Goal: Task Accomplishment & Management: Manage account settings

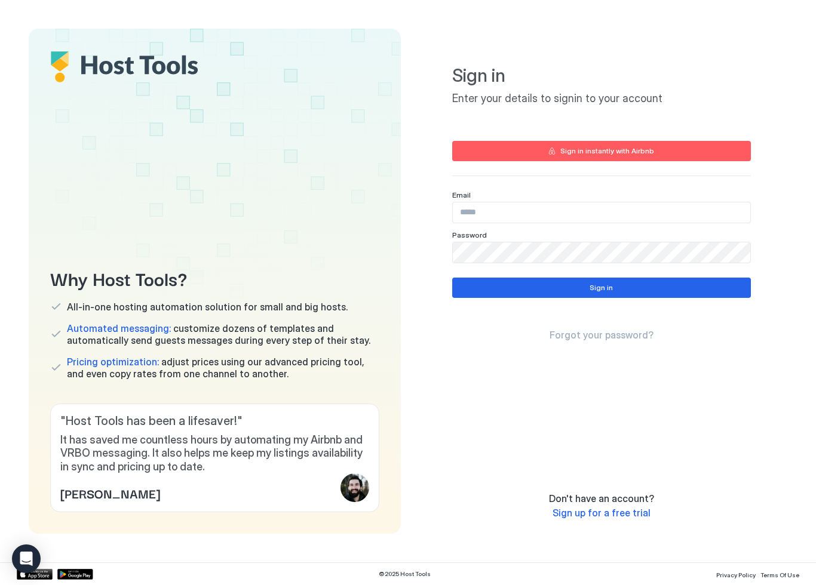
click at [706, 209] on input "Input Field" at bounding box center [601, 212] width 297 height 20
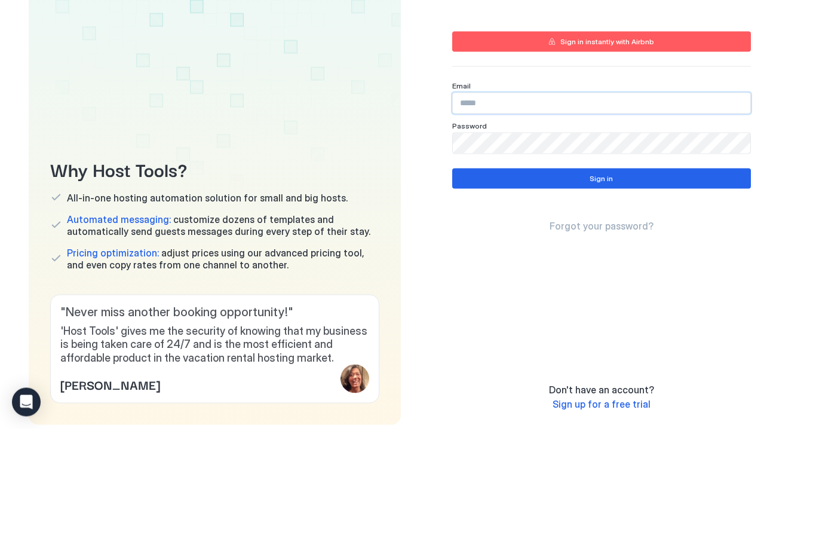
scroll to position [48, 0]
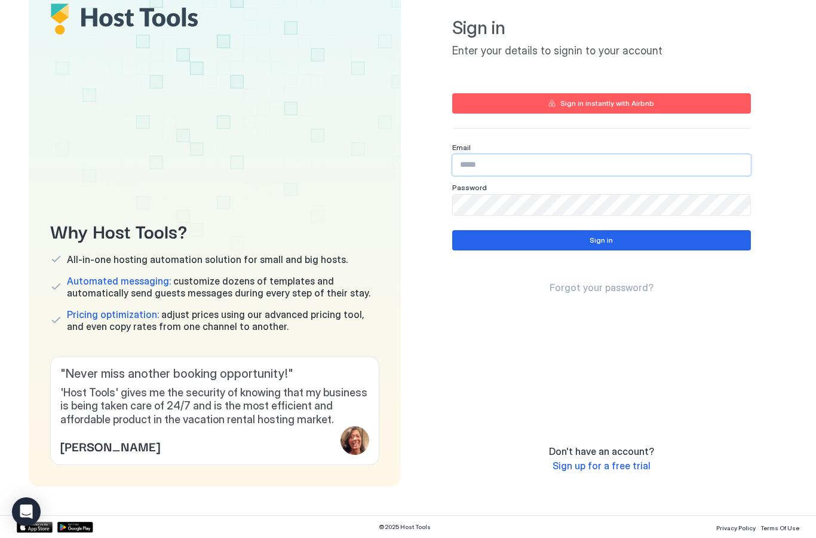
type input "**********"
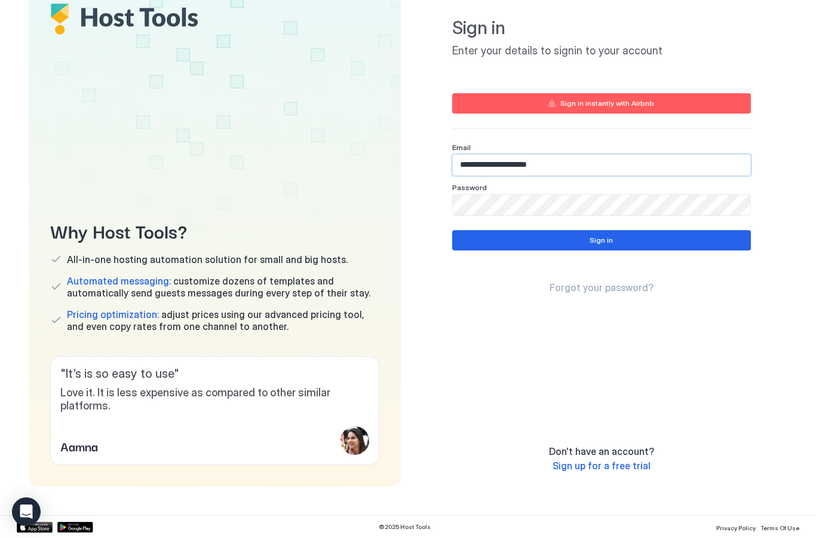
click at [647, 240] on button "Sign in" at bounding box center [601, 240] width 299 height 20
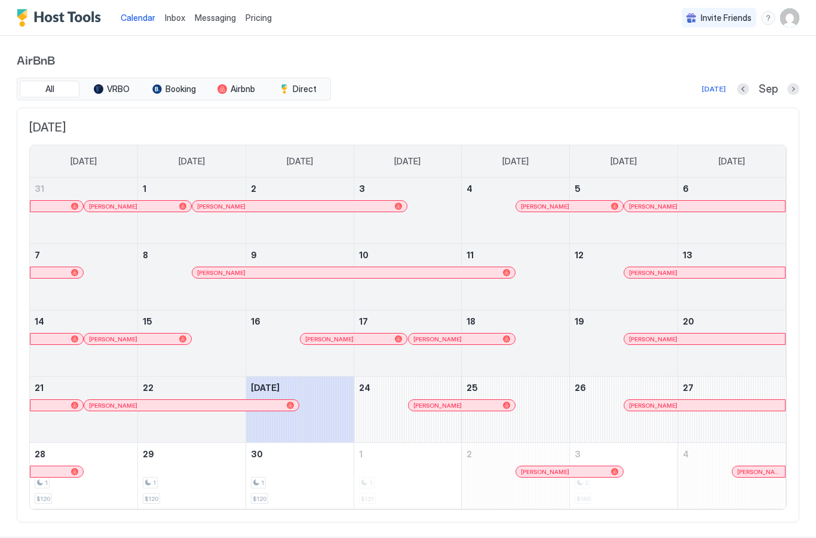
click at [208, 14] on span "Messaging" at bounding box center [215, 18] width 41 height 10
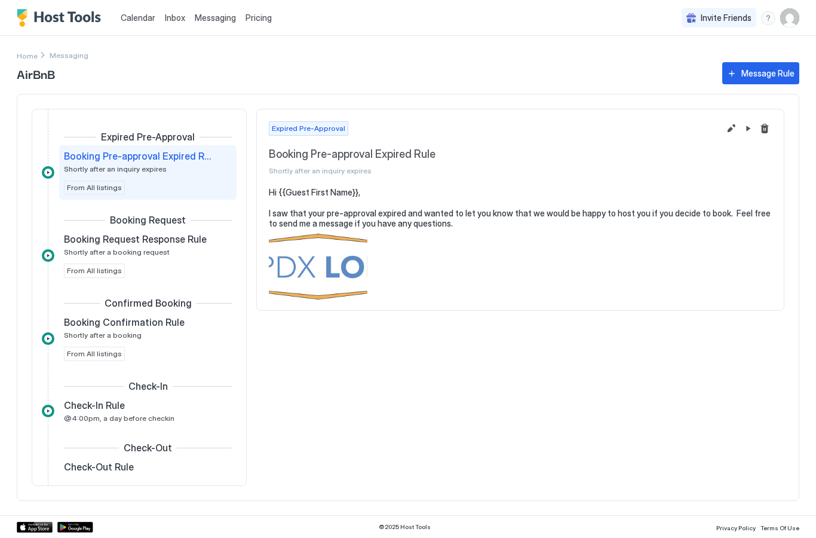
click at [138, 417] on span "@4:00pm, a day before checkin" at bounding box center [119, 417] width 111 height 9
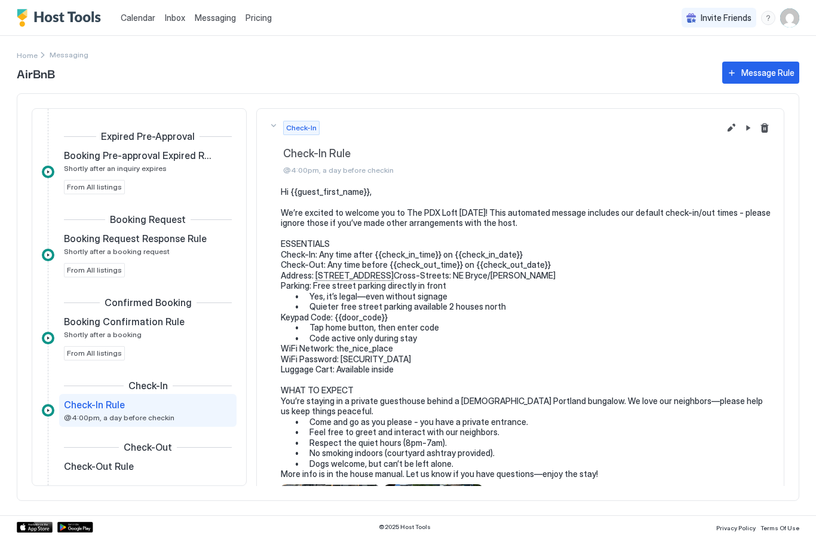
click at [729, 127] on button "Edit message rule" at bounding box center [731, 128] width 14 height 14
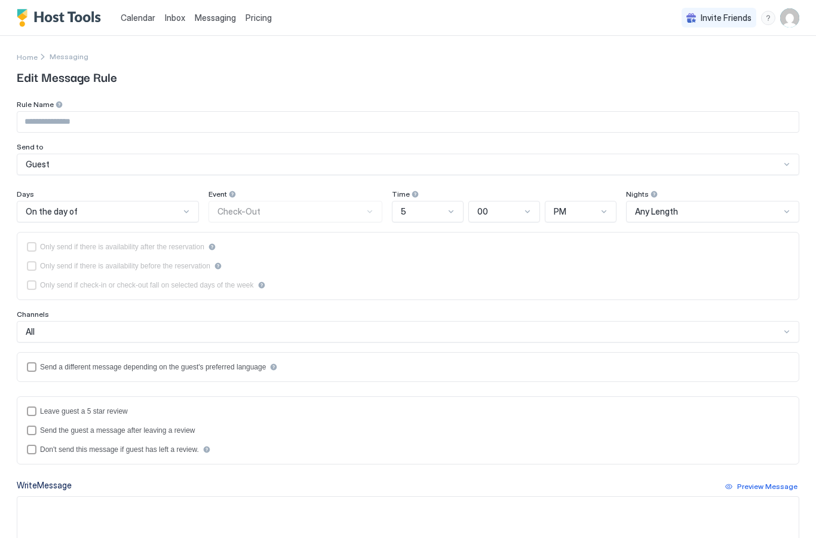
type input "**********"
type textarea "**********"
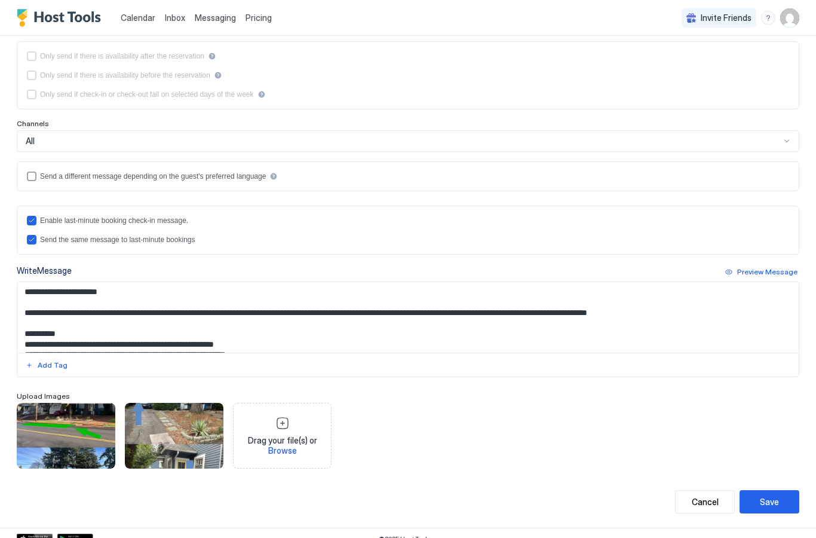
scroll to position [192, 0]
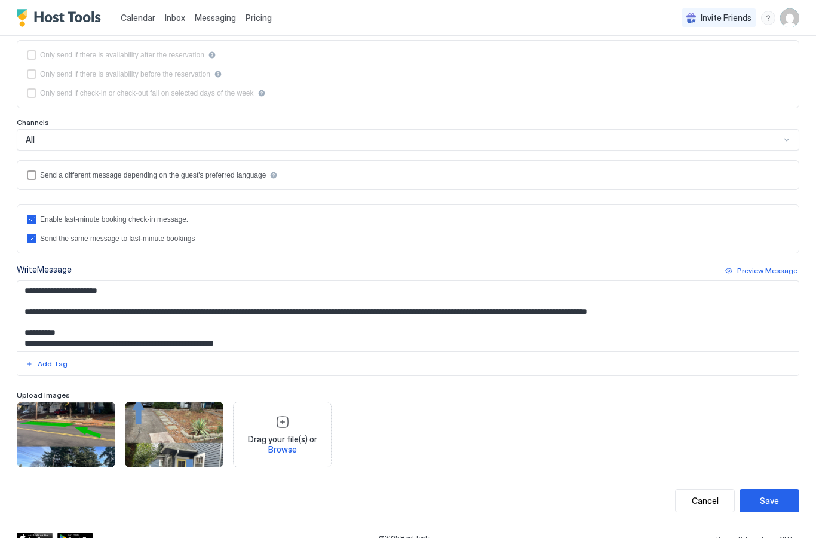
click at [775, 274] on div "Preview Message" at bounding box center [767, 270] width 60 height 11
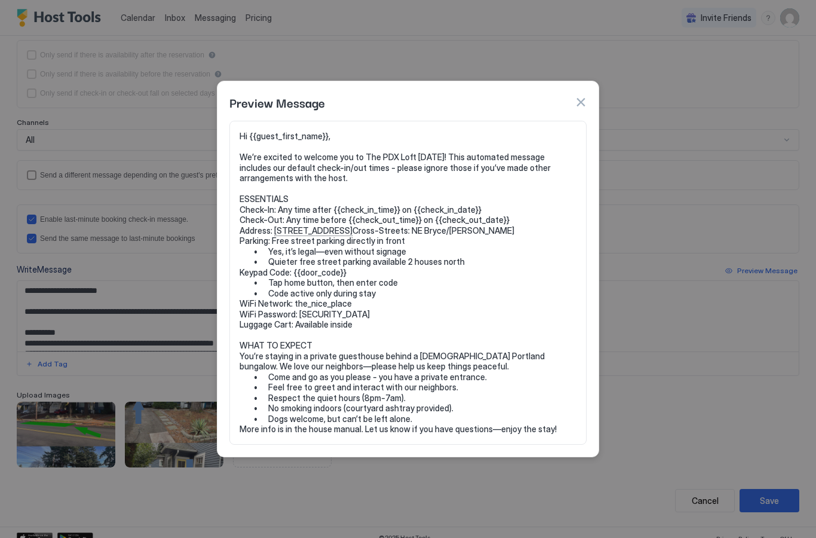
click at [579, 106] on button "button" at bounding box center [581, 102] width 12 height 12
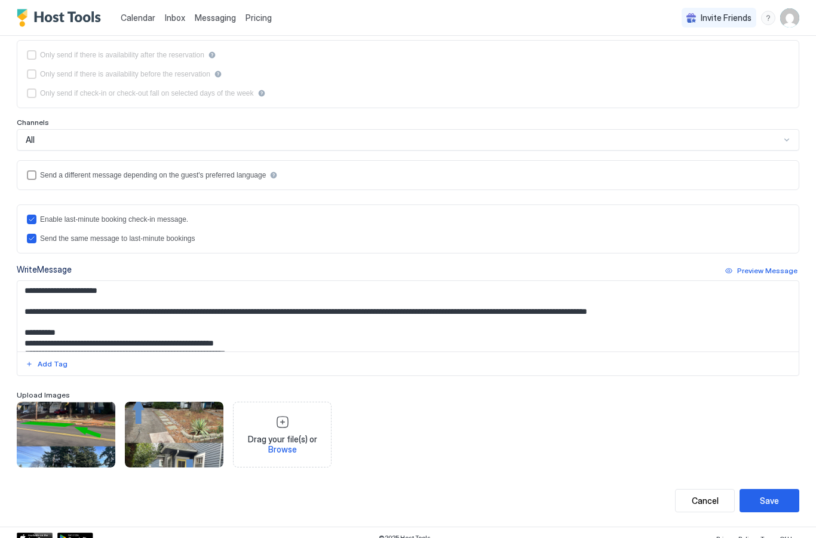
click at [103, 297] on textarea "Input Field" at bounding box center [407, 316] width 781 height 70
click at [82, 294] on textarea "Input Field" at bounding box center [407, 316] width 781 height 70
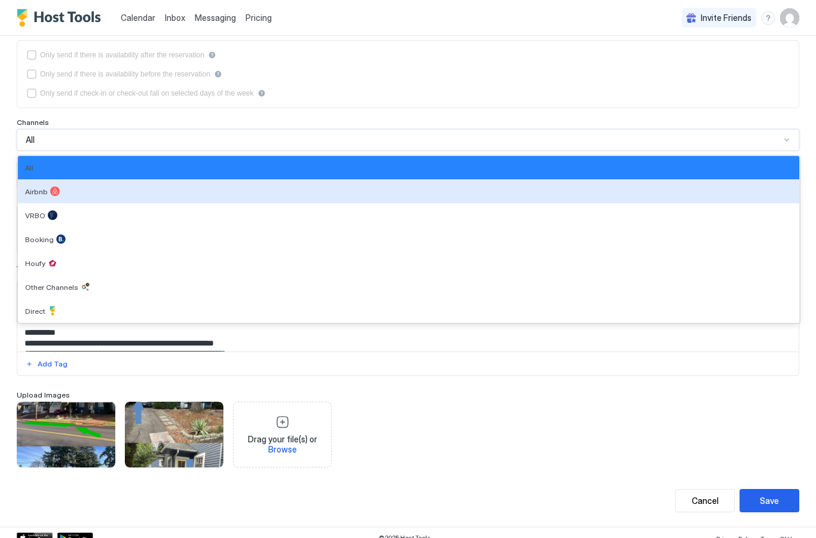
click at [28, 197] on div "Airbnb" at bounding box center [408, 191] width 781 height 24
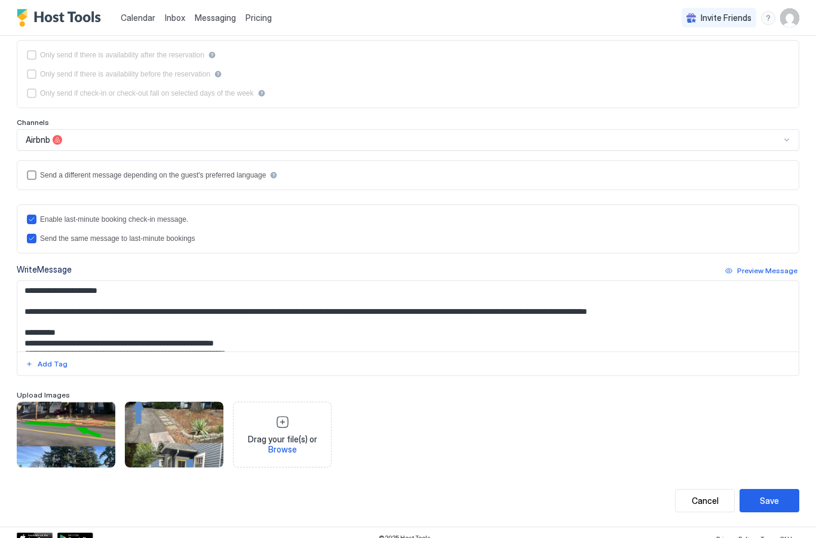
click at [756, 270] on div "Preview Message" at bounding box center [767, 270] width 60 height 11
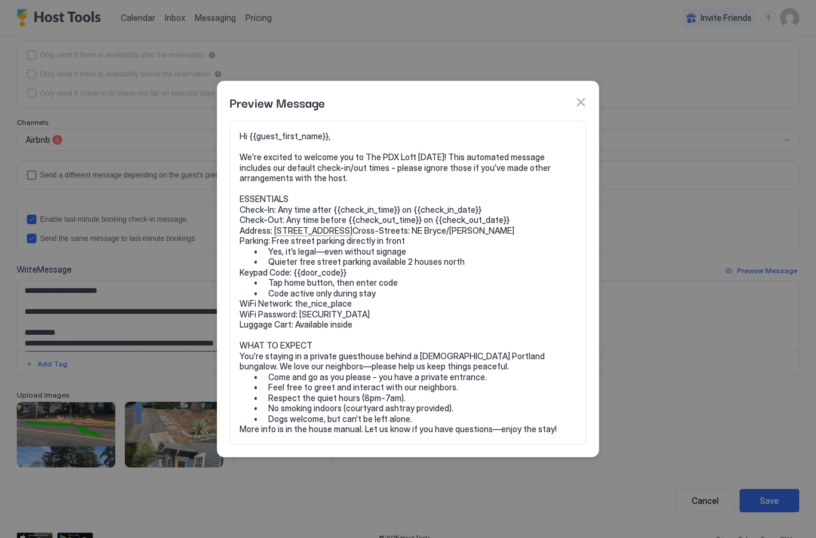
click at [576, 103] on button "button" at bounding box center [581, 102] width 12 height 12
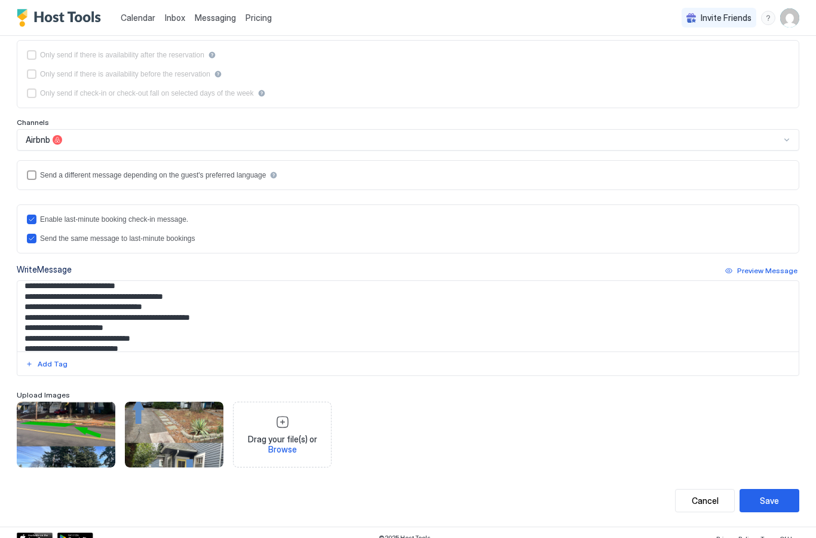
scroll to position [97, 0]
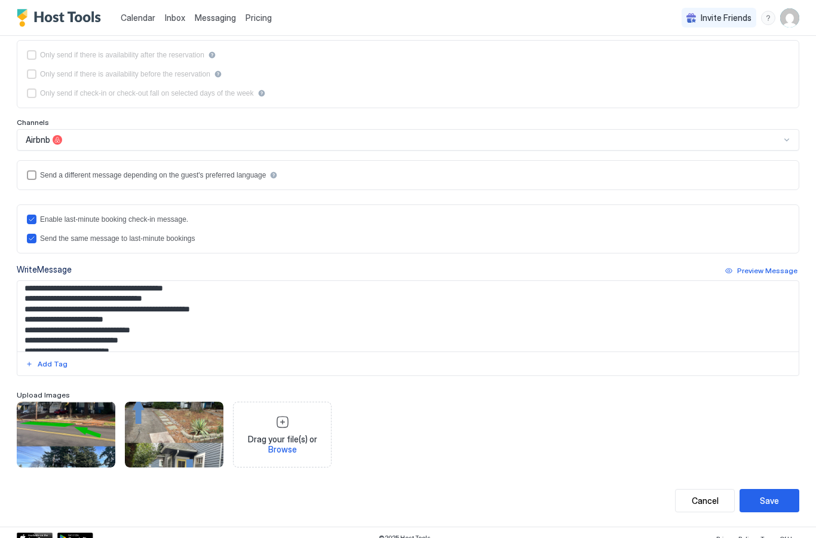
click at [219, 339] on textarea "Input Field" at bounding box center [407, 316] width 781 height 70
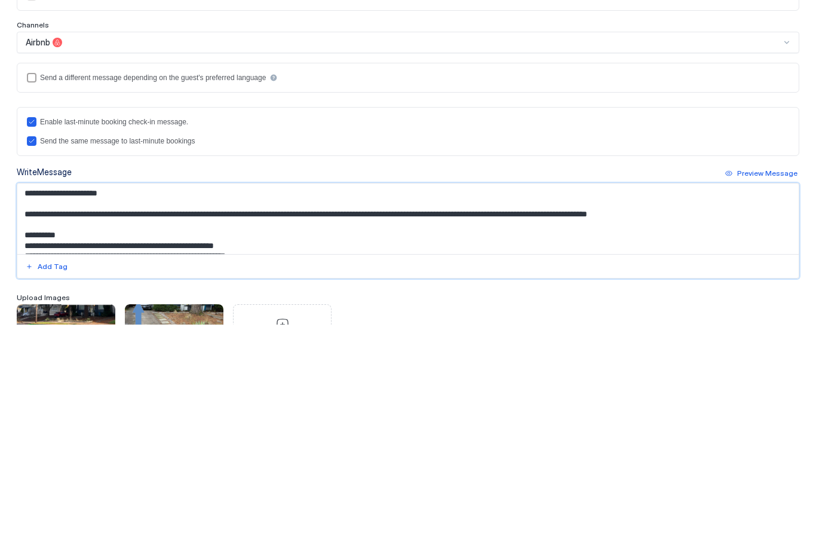
scroll to position [42, 0]
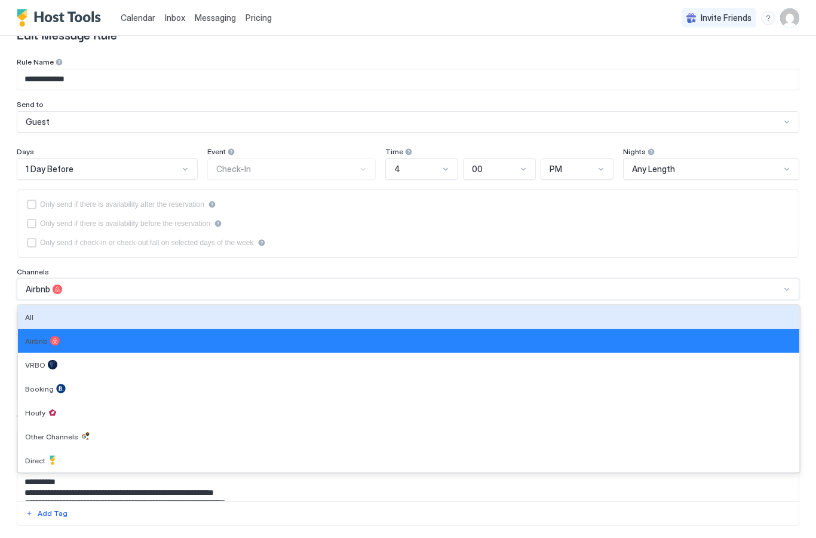
click at [29, 313] on span "All" at bounding box center [29, 316] width 8 height 9
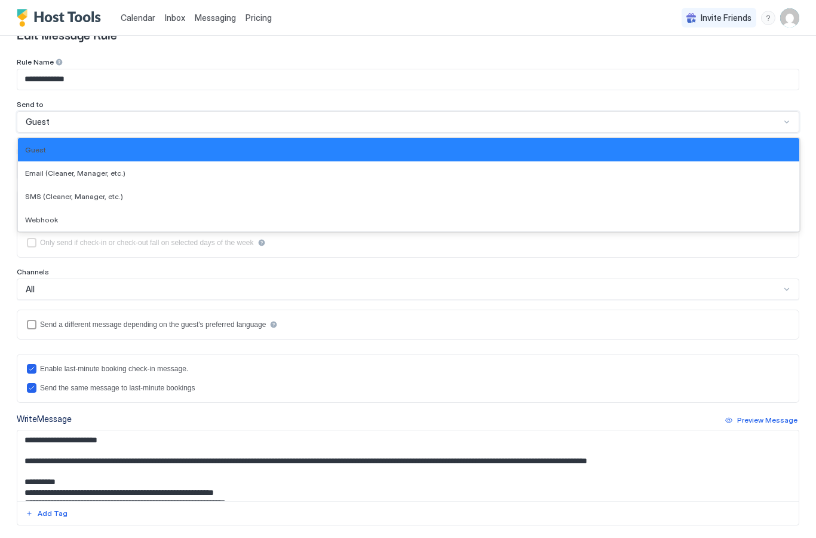
click at [373, 88] on input "**********" at bounding box center [407, 79] width 781 height 20
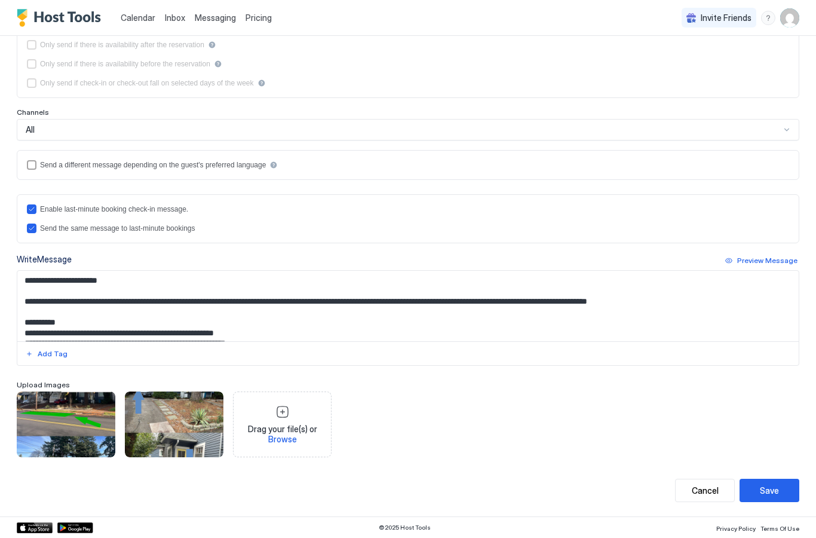
scroll to position [202, 0]
click at [701, 495] on div "Cancel" at bounding box center [705, 490] width 27 height 13
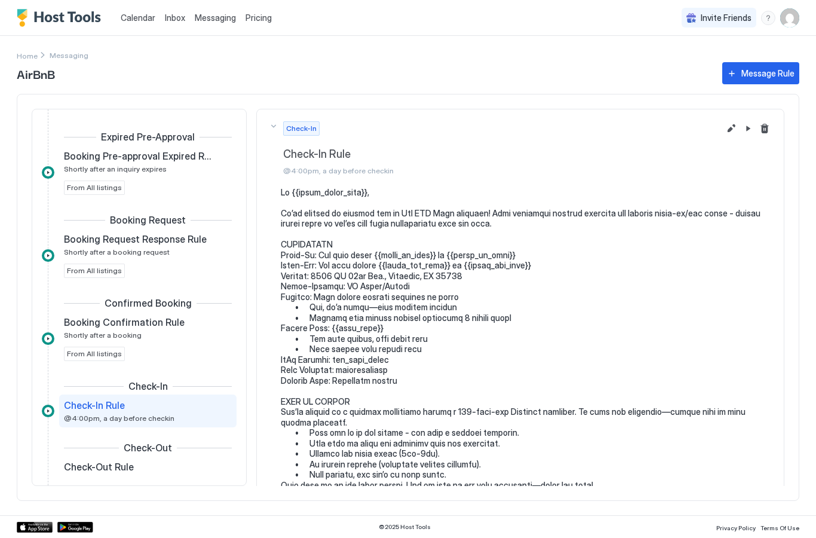
scroll to position [113, 0]
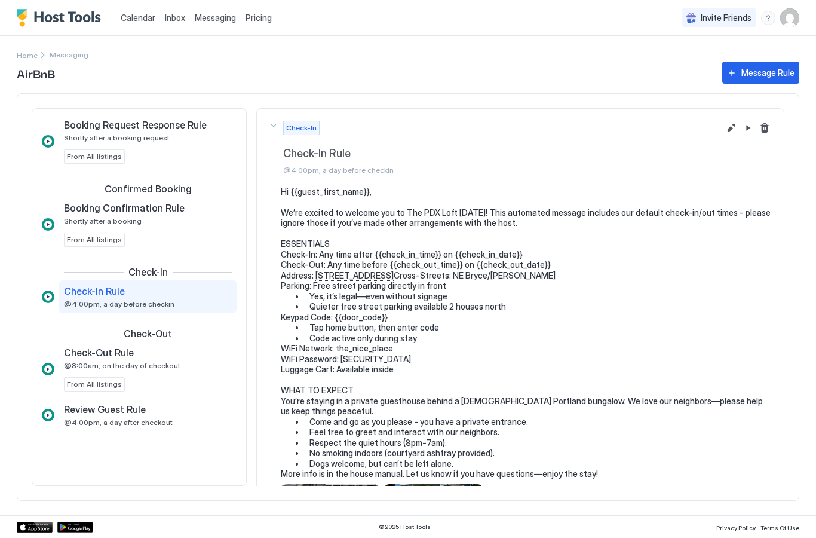
click at [745, 122] on button "Pause Message Rule" at bounding box center [748, 128] width 14 height 14
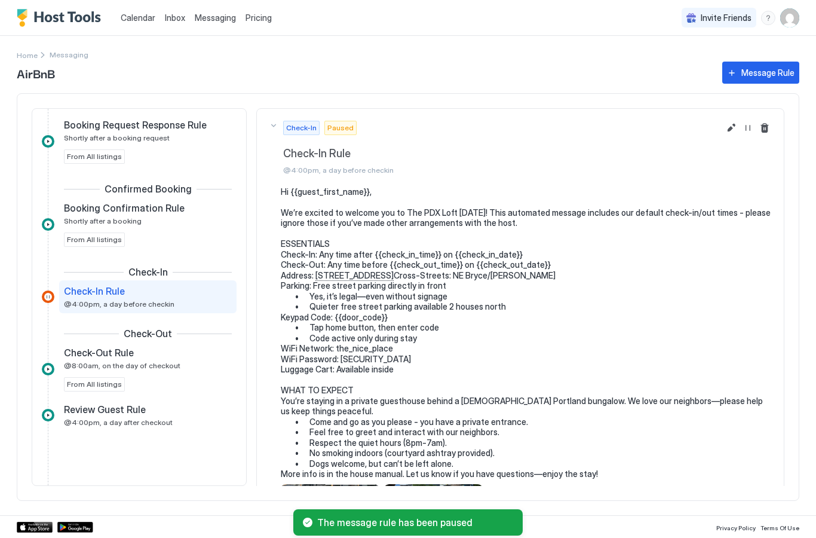
click at [745, 125] on button "Resume Message Rule" at bounding box center [748, 128] width 14 height 14
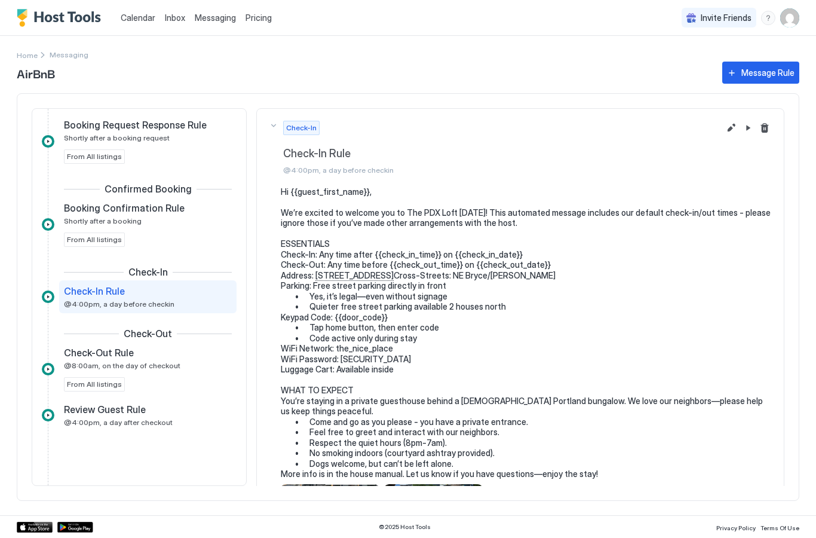
click at [365, 195] on pre "Hi {{guest_first_name}}, We’re excited to welcome you to The PDX Loft [DATE]! T…" at bounding box center [526, 332] width 491 height 293
click at [728, 125] on button "Edit message rule" at bounding box center [731, 128] width 14 height 14
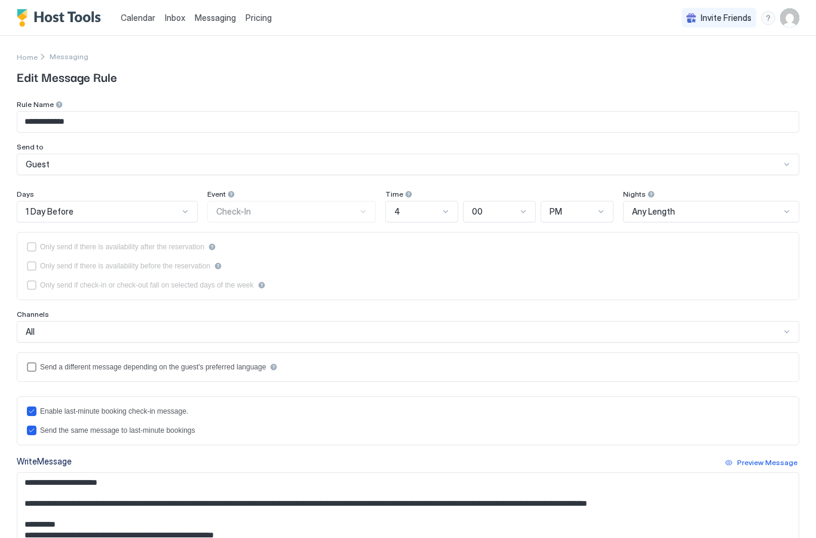
click at [106, 477] on textarea "Input Field" at bounding box center [407, 507] width 781 height 70
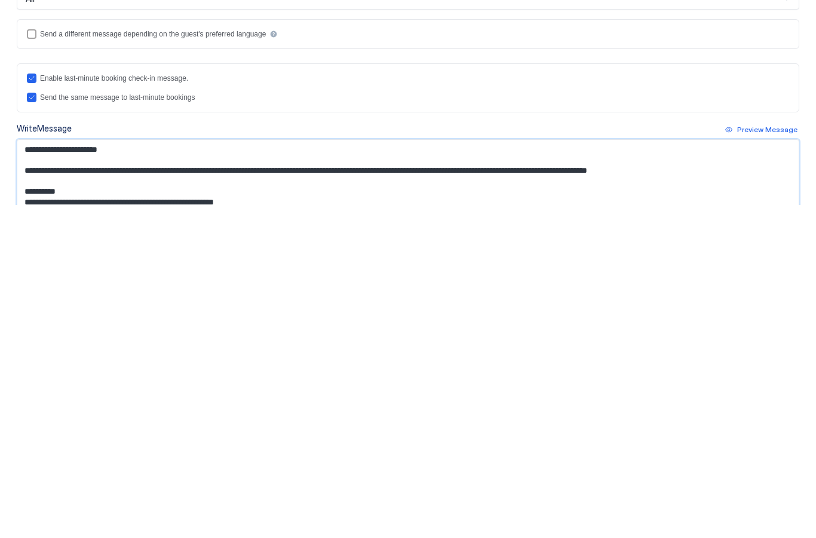
type textarea "**********"
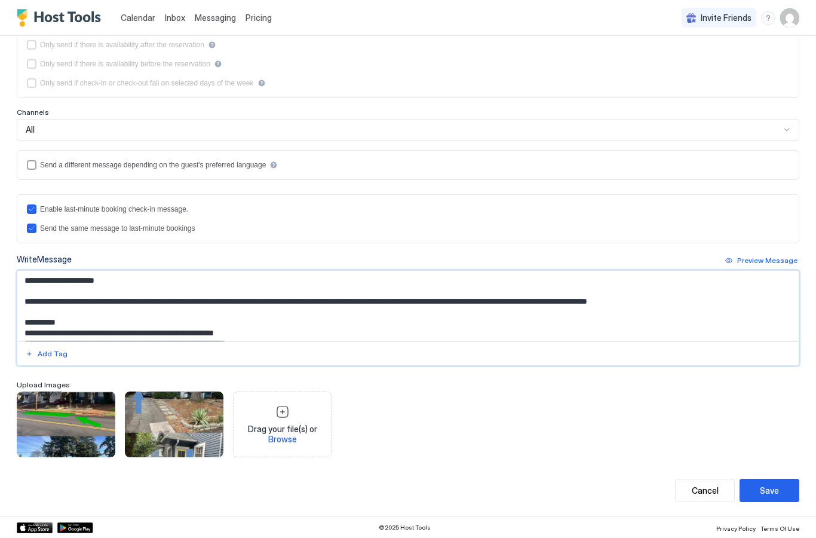
scroll to position [202, 0]
click at [702, 493] on div "Cancel" at bounding box center [705, 490] width 27 height 13
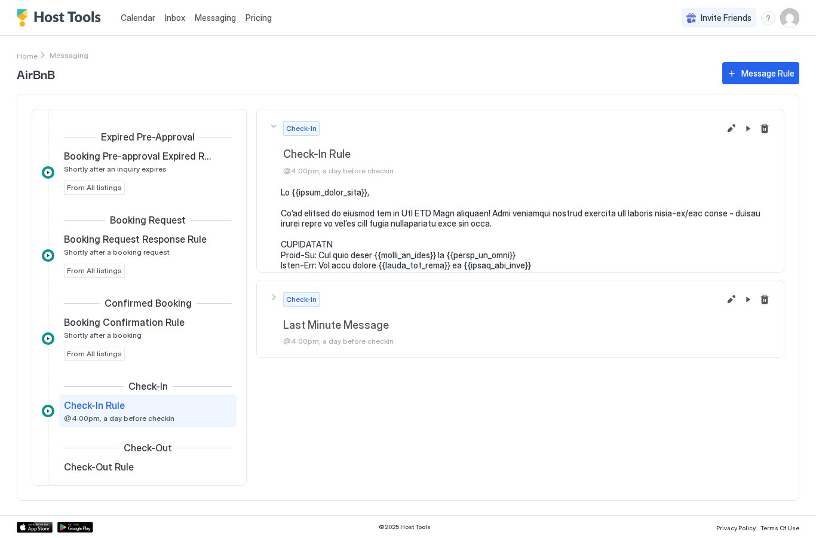
scroll to position [113, 0]
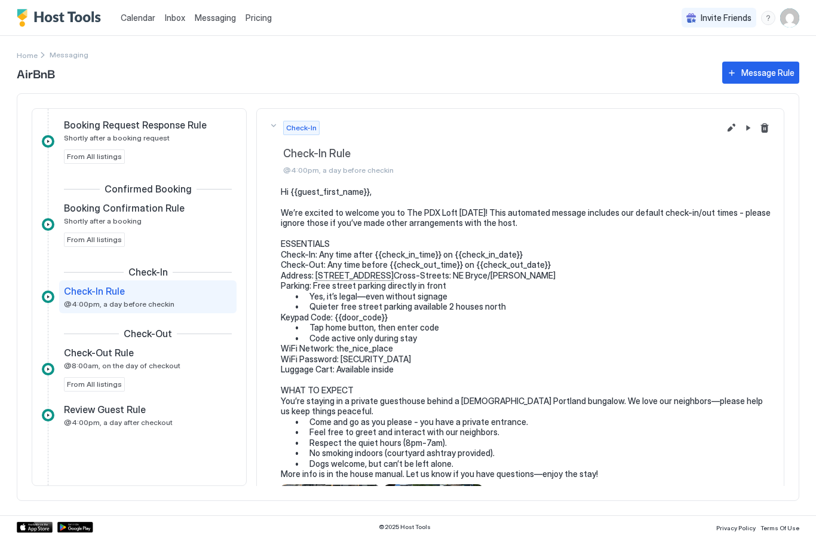
click at [65, 21] on img "Host Tools Logo" at bounding box center [62, 18] width 90 height 18
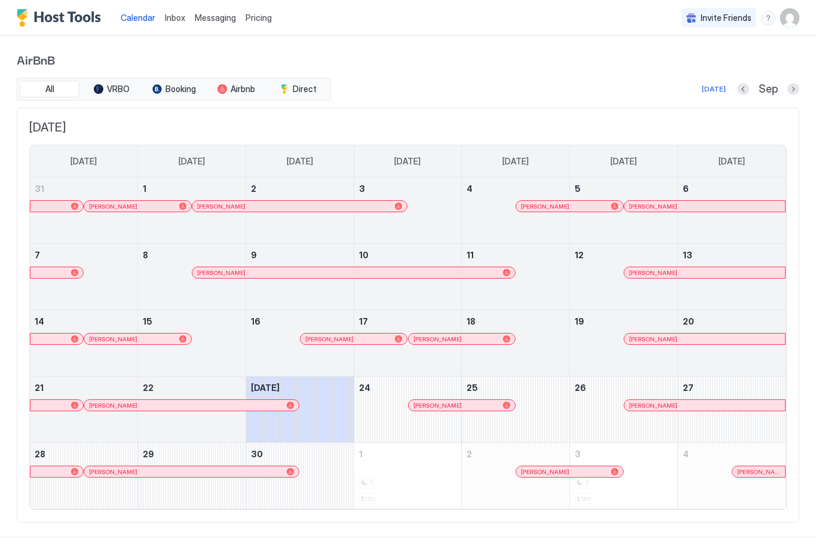
click at [180, 18] on span "Inbox" at bounding box center [175, 18] width 20 height 10
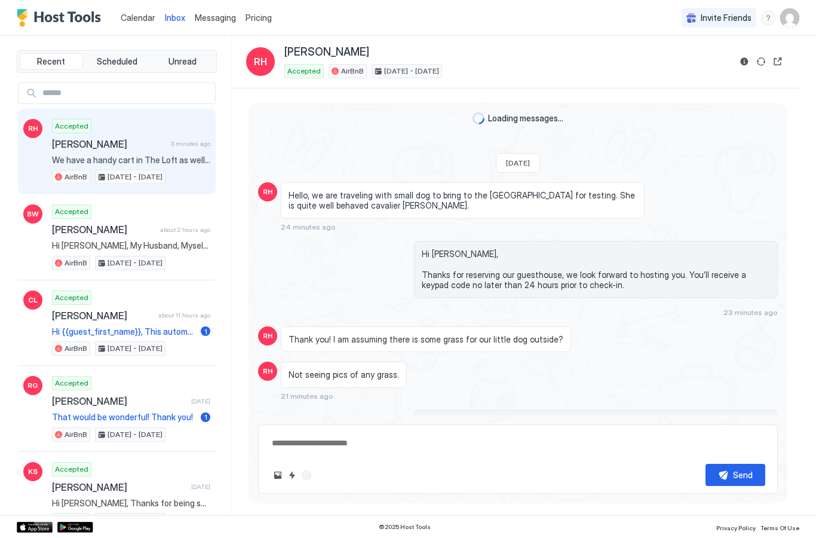
scroll to position [276, 0]
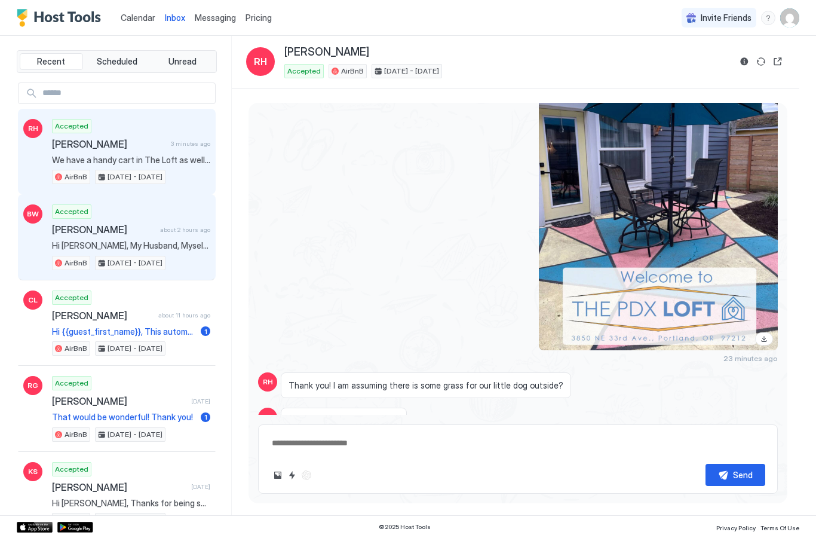
click at [80, 240] on span "Hi [PERSON_NAME], My Husband, Myself and our oldest son (26) and his fiancé wil…" at bounding box center [131, 245] width 158 height 11
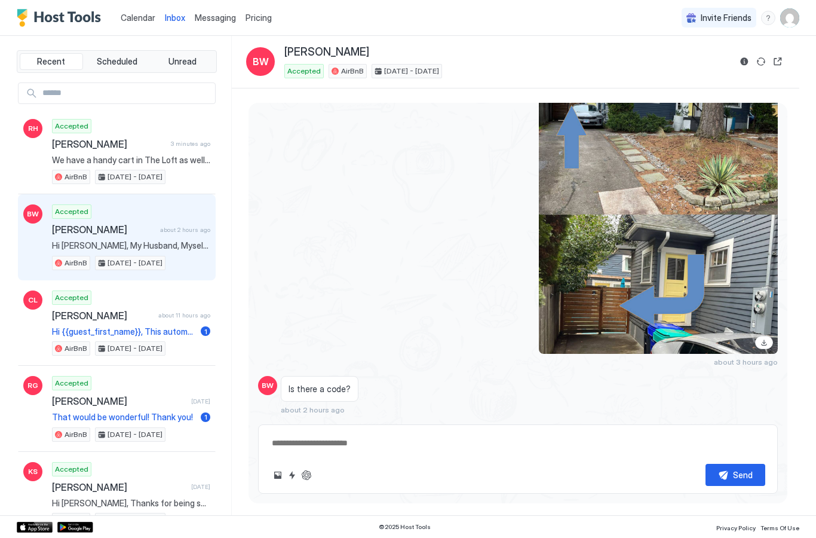
scroll to position [1575, 0]
type textarea "*"
click at [213, 13] on span "Messaging" at bounding box center [215, 18] width 41 height 10
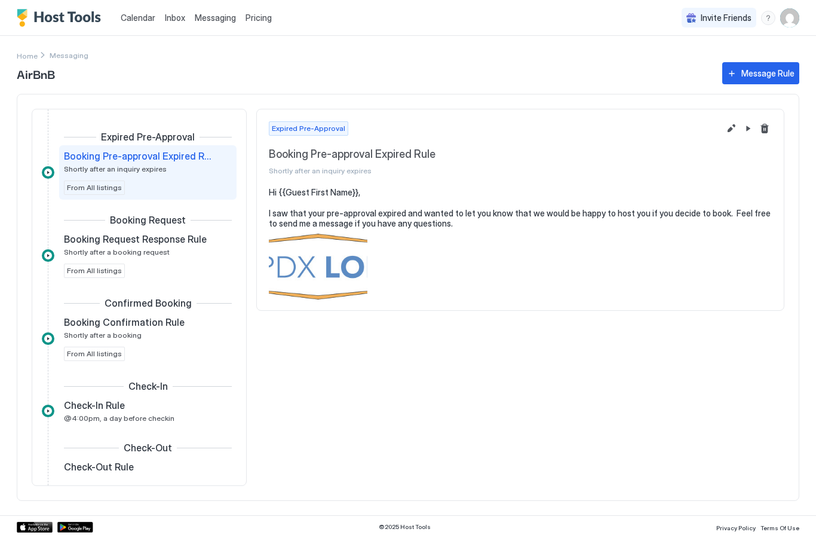
click at [101, 415] on span "@4:00pm, a day before checkin" at bounding box center [119, 417] width 111 height 9
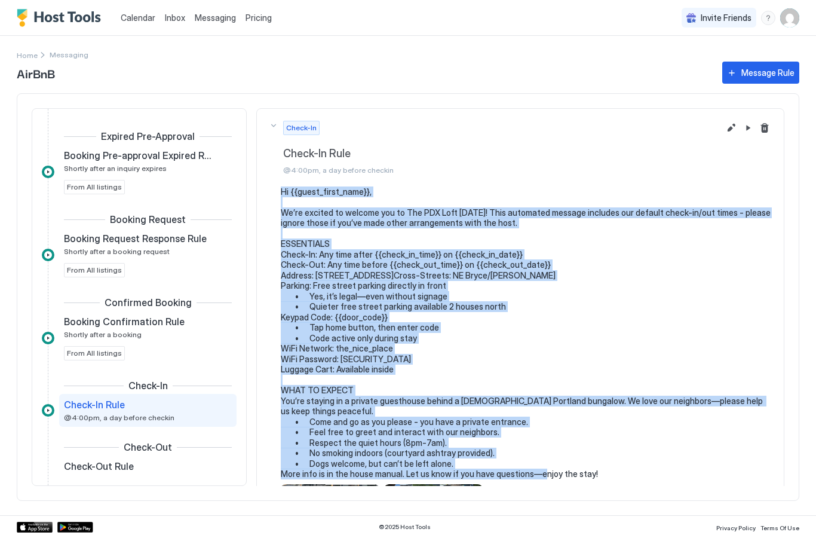
copy pre "Lo {{ipsum_dolor_sita}}, Co’ad elitsed do eiusmod tem in Utl ETD Magn aliquaen!…"
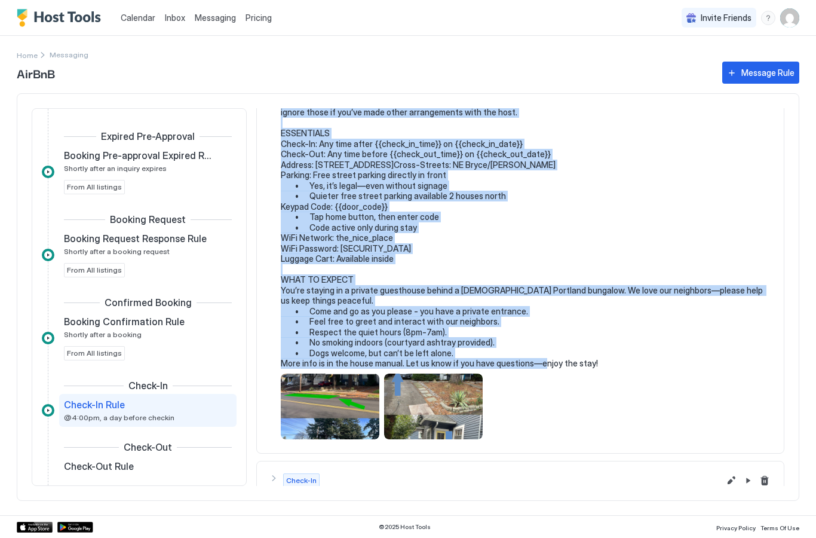
scroll to position [115, 0]
